Goal: Task Accomplishment & Management: Manage account settings

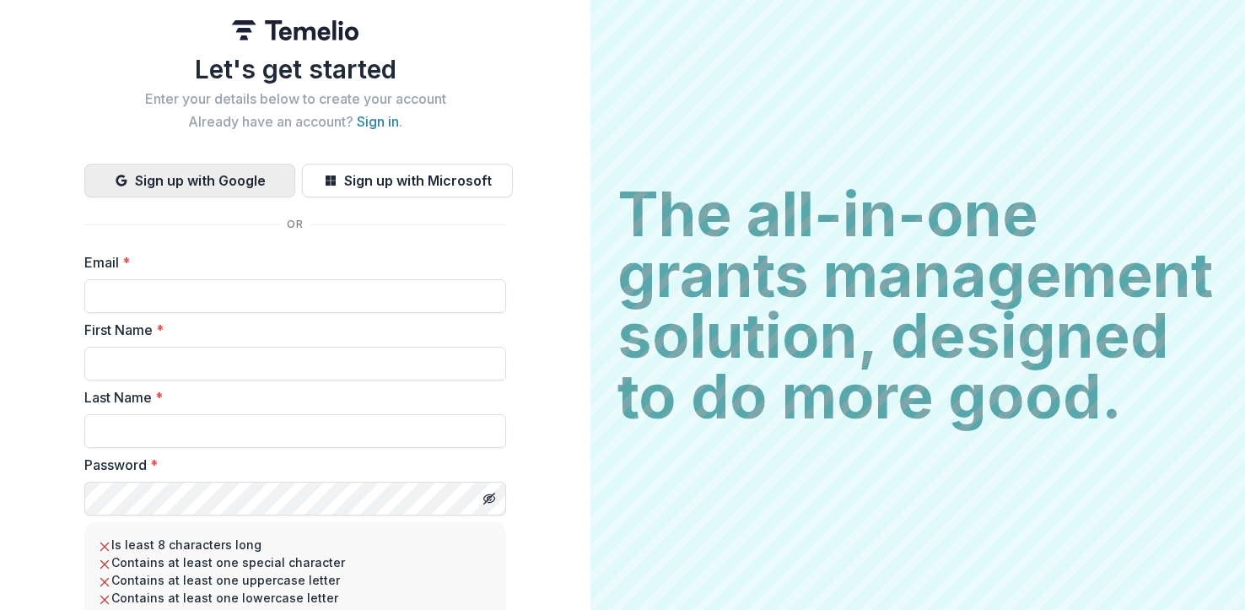
click at [236, 184] on button "Sign up with Google" at bounding box center [189, 181] width 211 height 34
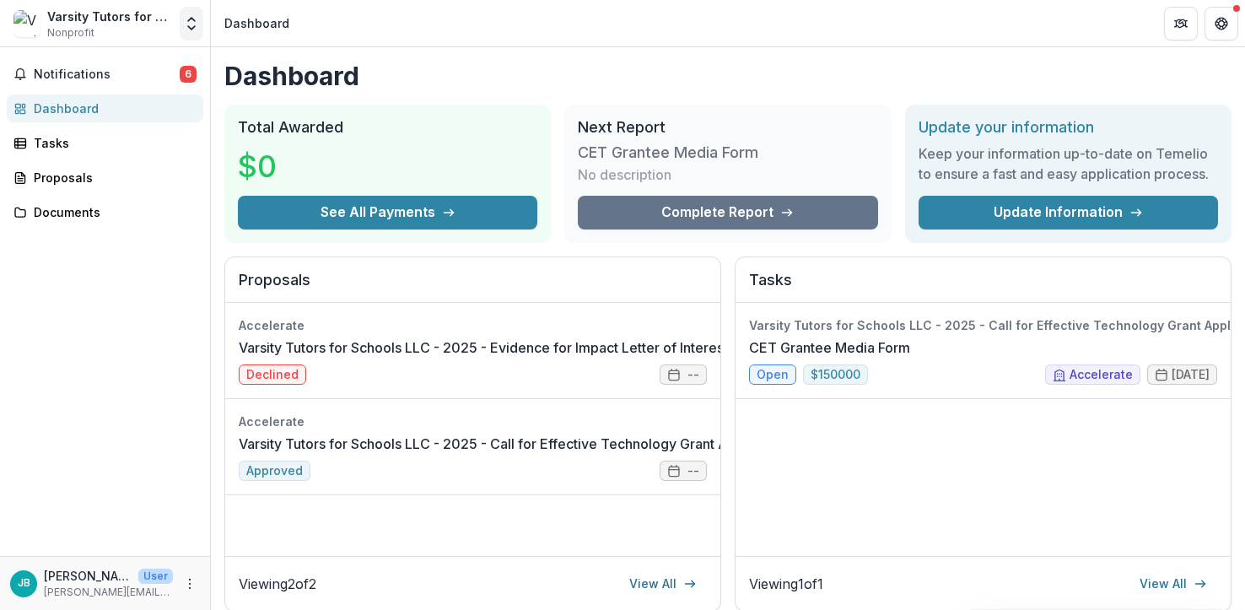
click at [191, 25] on icon "Open entity switcher" at bounding box center [191, 23] width 17 height 17
click at [81, 68] on link "Team Settings" at bounding box center [105, 65] width 202 height 28
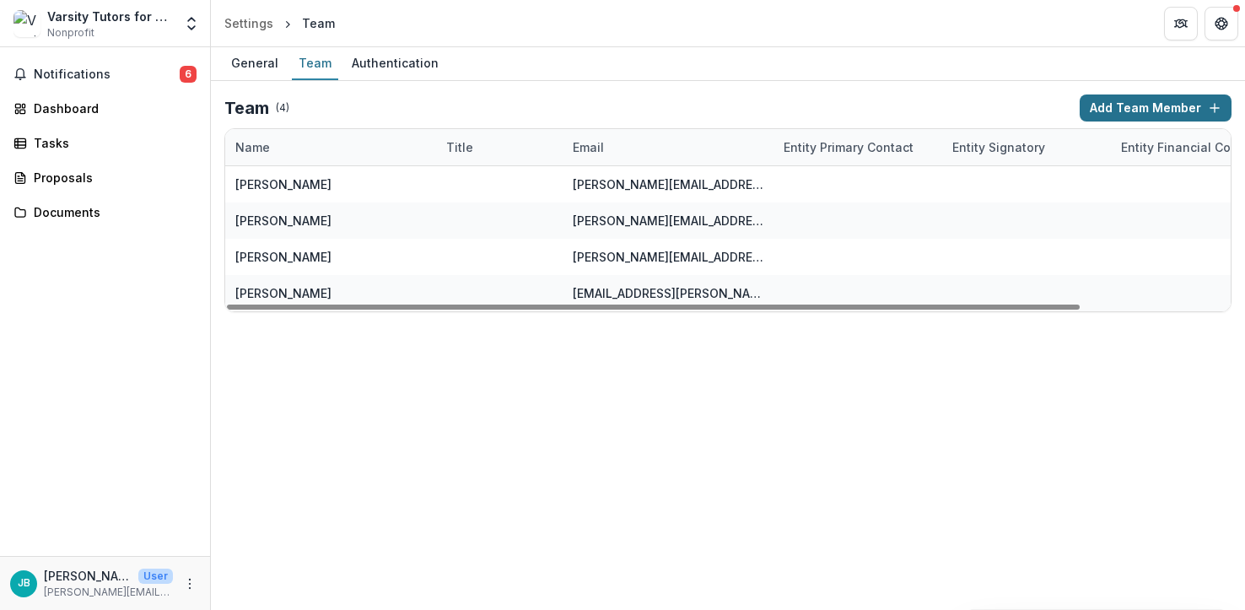
click at [1111, 114] on button "Add Team Member" at bounding box center [1156, 107] width 152 height 27
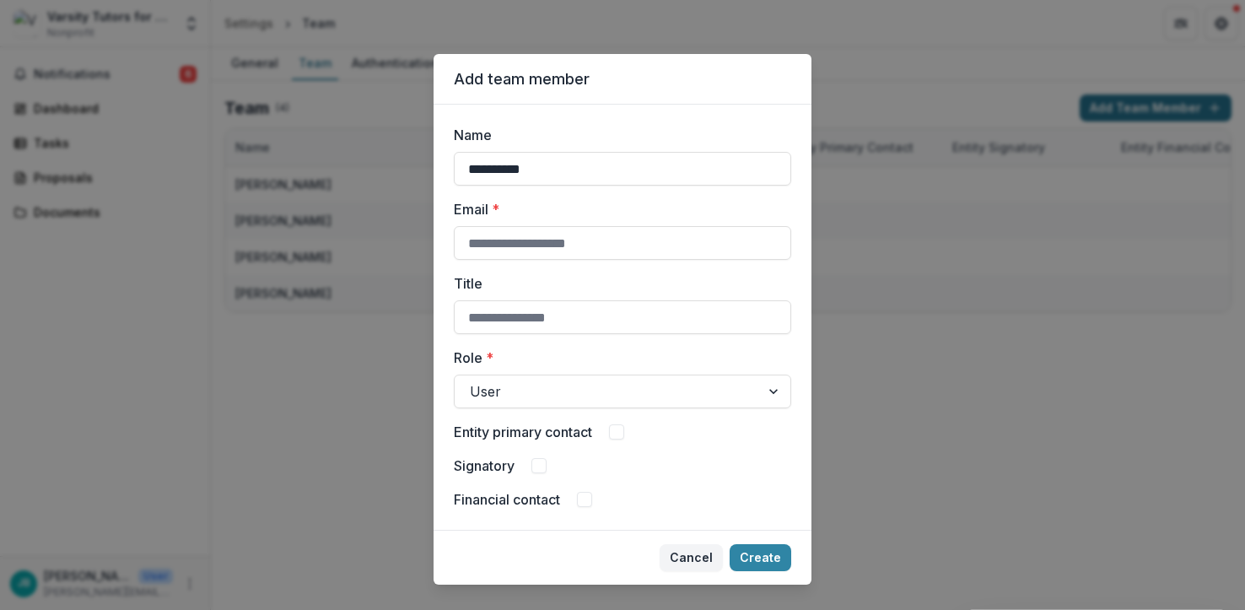
type input "**********"
click at [537, 391] on div at bounding box center [607, 392] width 275 height 24
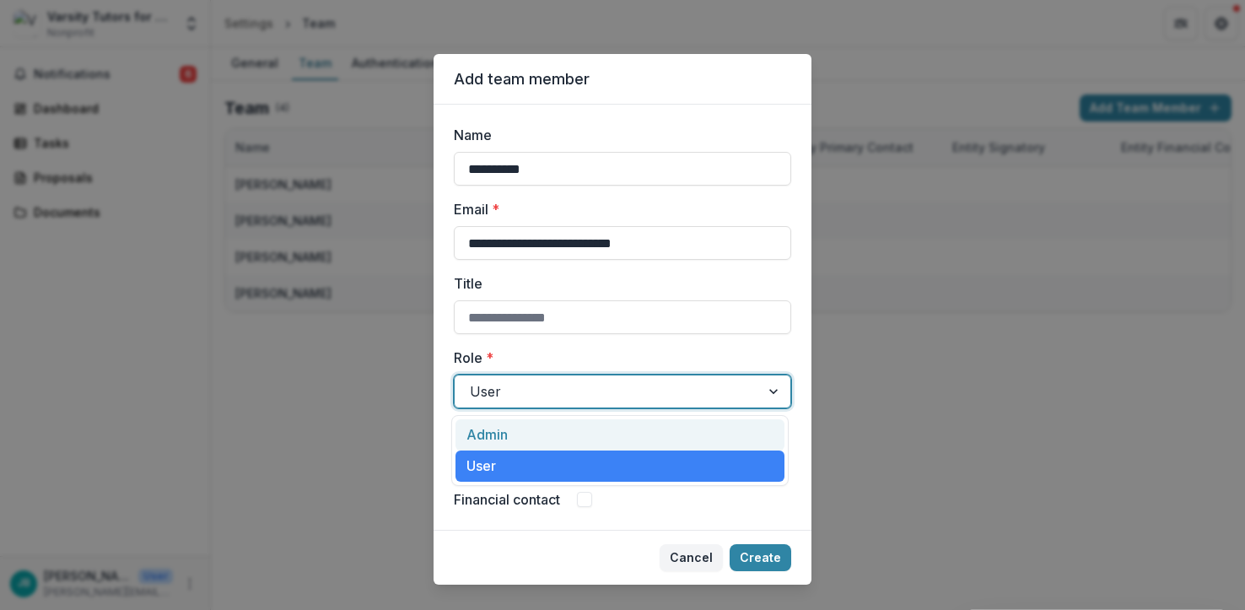
click at [530, 432] on div "Admin" at bounding box center [619, 434] width 329 height 31
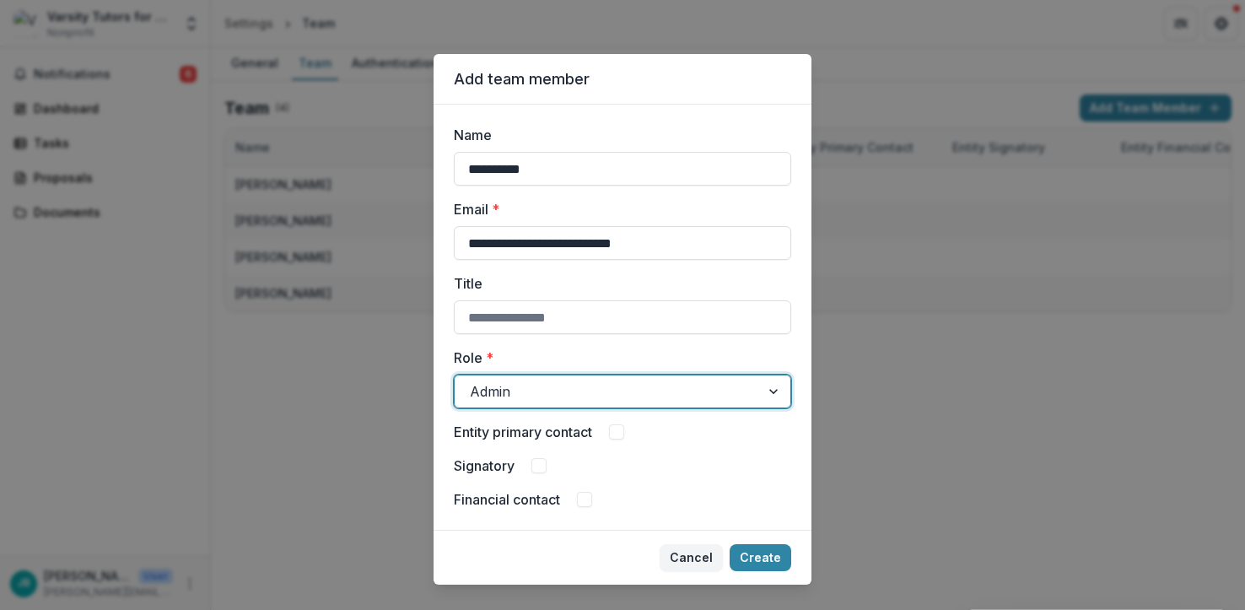
scroll to position [29, 0]
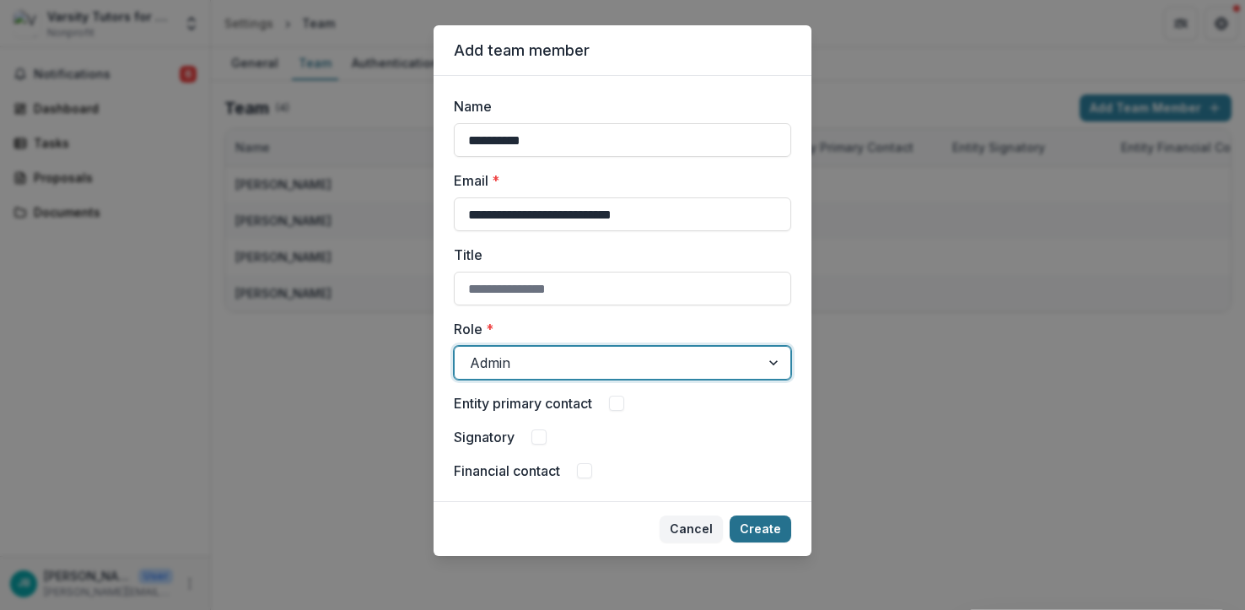
click at [744, 524] on button "Create" at bounding box center [761, 528] width 62 height 27
